Goal: Find specific page/section: Find specific page/section

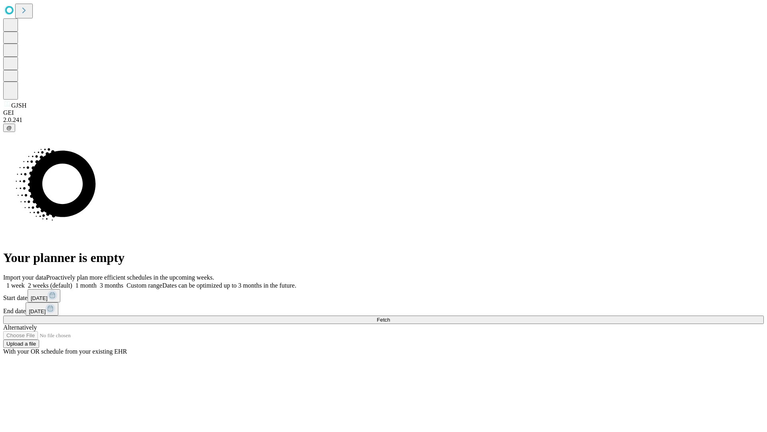
click at [390, 316] on span "Fetch" at bounding box center [383, 319] width 13 height 6
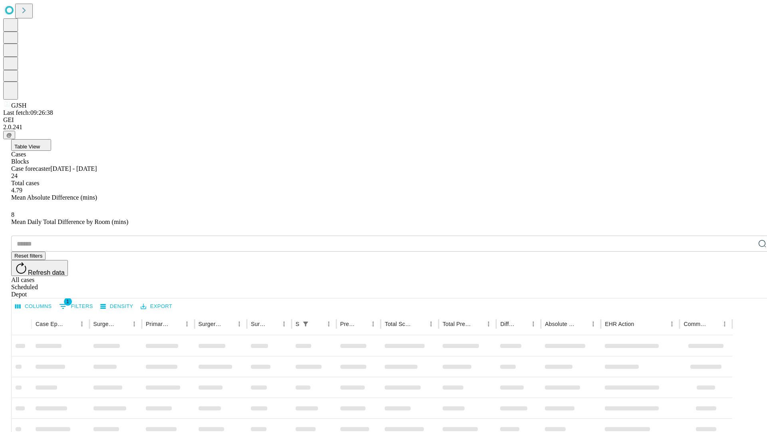
click at [746, 290] on div "Depot" at bounding box center [391, 293] width 761 height 7
